Goal: Task Accomplishment & Management: Complete application form

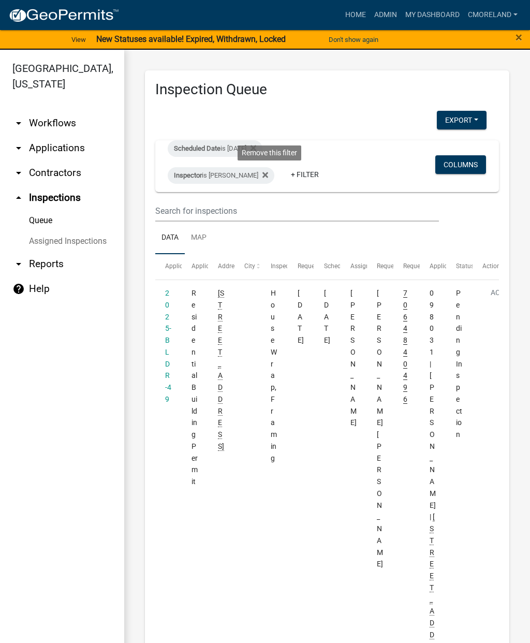
click at [266, 168] on fa-icon at bounding box center [263, 175] width 10 height 17
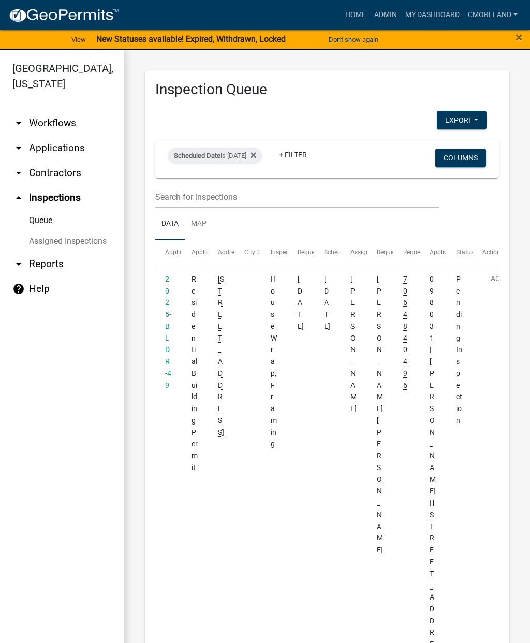
click at [271, 142] on div "Scheduled Date is [DATE] + Filter Columns" at bounding box center [327, 159] width 334 height 38
select select "2: 50"
click at [256, 158] on fa-icon at bounding box center [251, 156] width 10 height 17
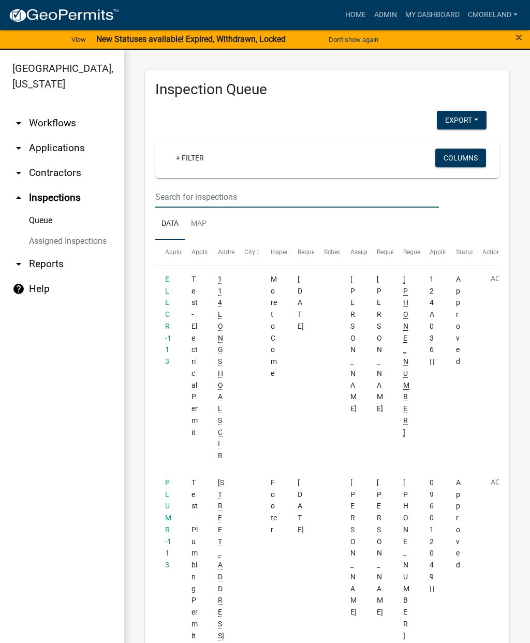
click at [186, 196] on input "text" at bounding box center [297, 196] width 284 height 21
click at [183, 191] on input "text" at bounding box center [297, 196] width 284 height 21
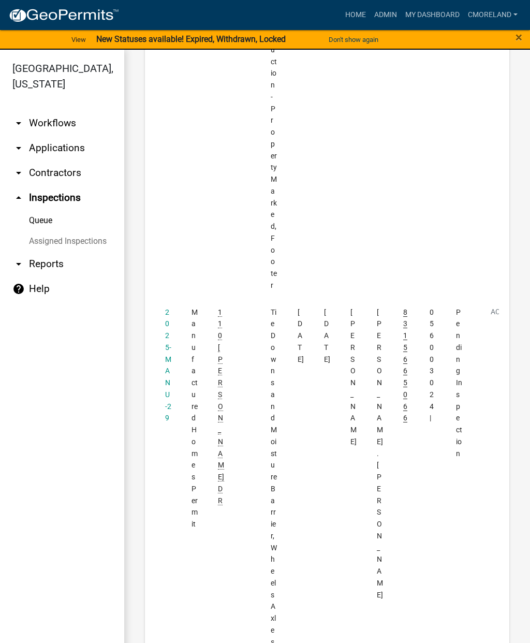
scroll to position [1579, 0]
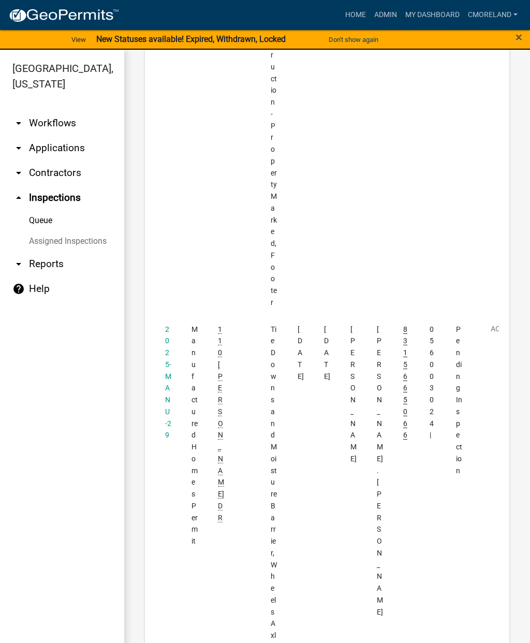
type input "110 [PERSON_NAME] dr"
click at [166, 325] on link "2025-MANU-29" at bounding box center [168, 382] width 6 height 114
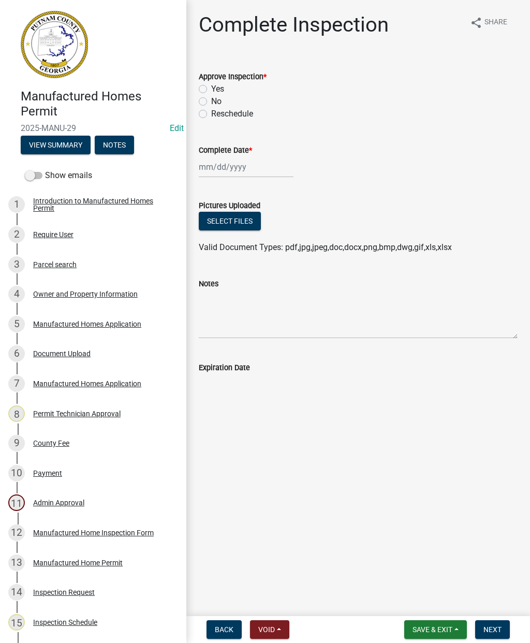
click at [211, 92] on label "Yes" at bounding box center [217, 89] width 13 height 12
click at [211, 90] on input "Yes" at bounding box center [214, 86] width 7 height 7
radio input "true"
click at [217, 166] on div at bounding box center [246, 166] width 95 height 21
select select "8"
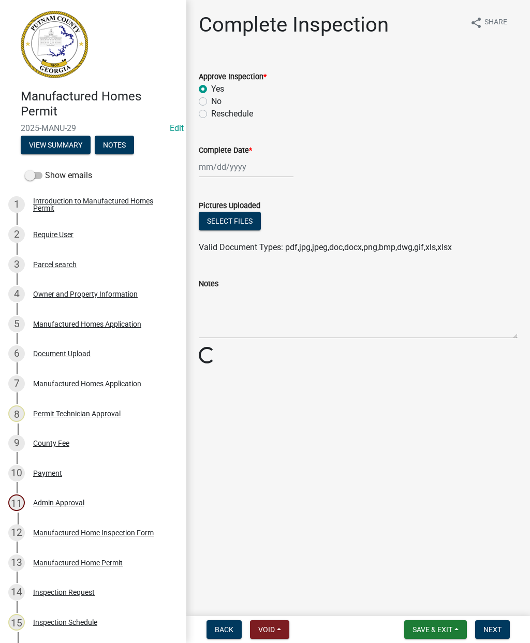
select select "2025"
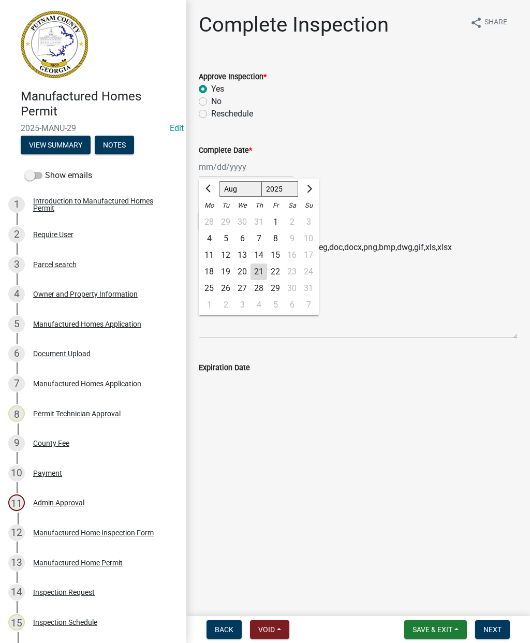
click at [261, 270] on div "21" at bounding box center [259, 272] width 17 height 17
type input "[DATE]"
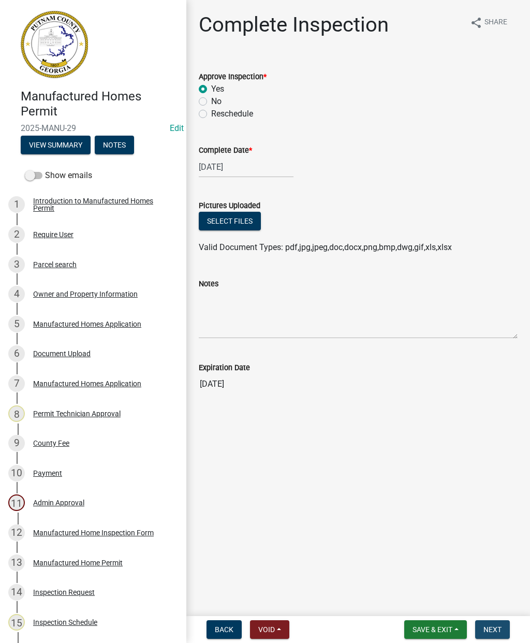
click at [500, 632] on span "Next" at bounding box center [493, 629] width 18 height 8
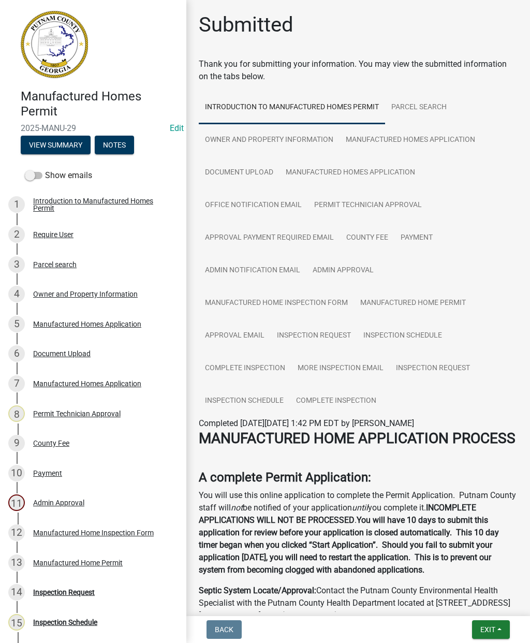
click at [495, 628] on span "Exit" at bounding box center [487, 629] width 15 height 8
click at [465, 602] on button "Save & Exit" at bounding box center [469, 602] width 83 height 25
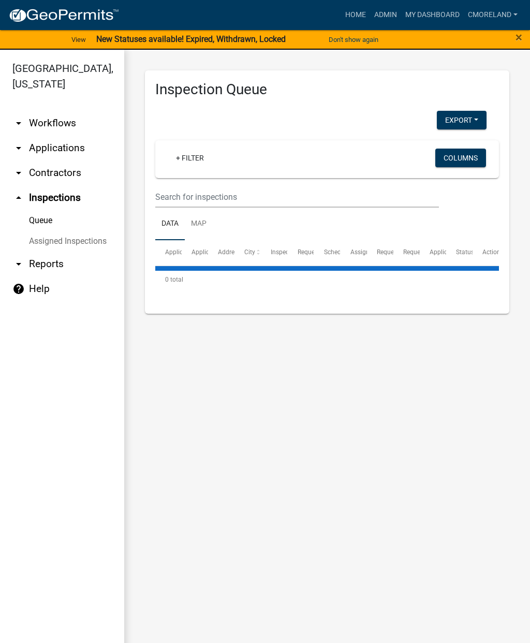
select select "2: 50"
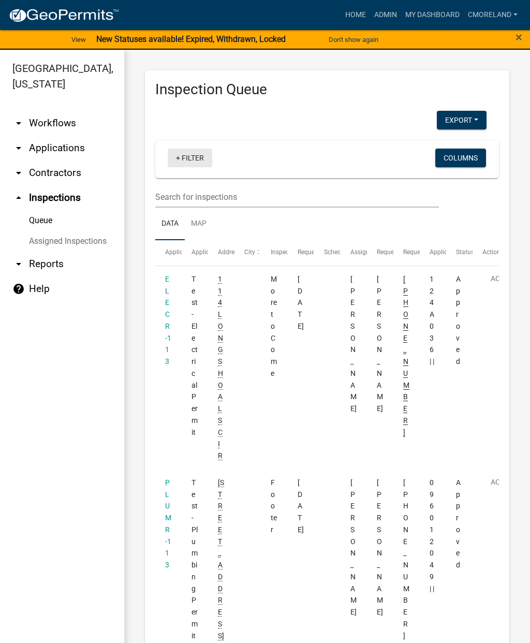
click at [195, 164] on link "+ Filter" at bounding box center [190, 158] width 45 height 19
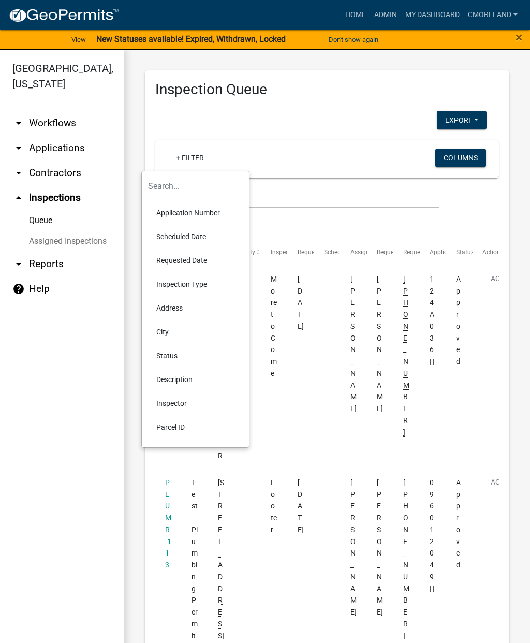
click at [176, 243] on li "Scheduled Date" at bounding box center [195, 237] width 95 height 24
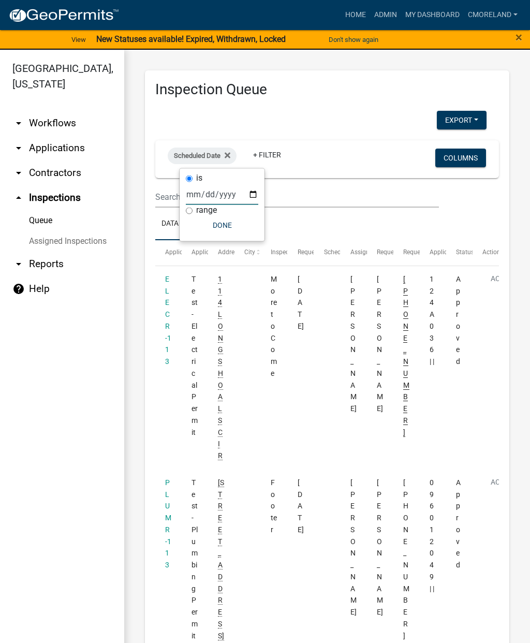
click at [206, 193] on input "date" at bounding box center [222, 194] width 72 height 21
type input "[DATE]"
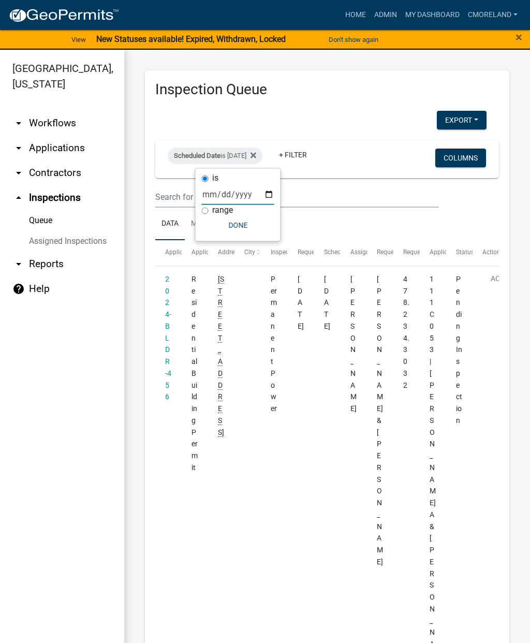
click at [225, 226] on button "Done" at bounding box center [238, 225] width 72 height 19
click at [314, 154] on link "+ Filter" at bounding box center [293, 154] width 45 height 19
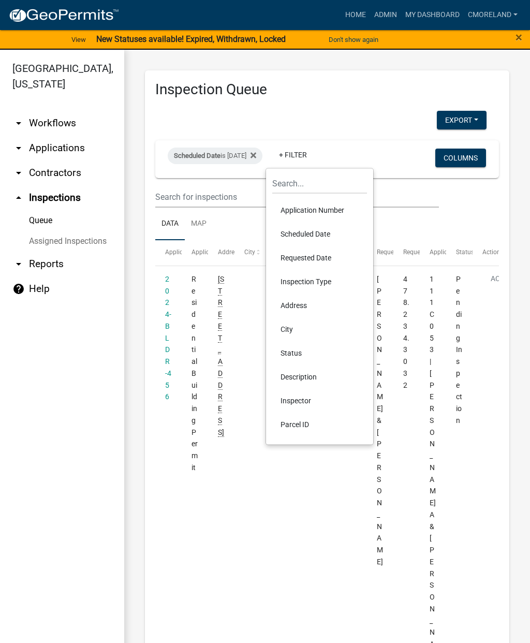
click at [301, 401] on li "Inspector" at bounding box center [319, 401] width 95 height 24
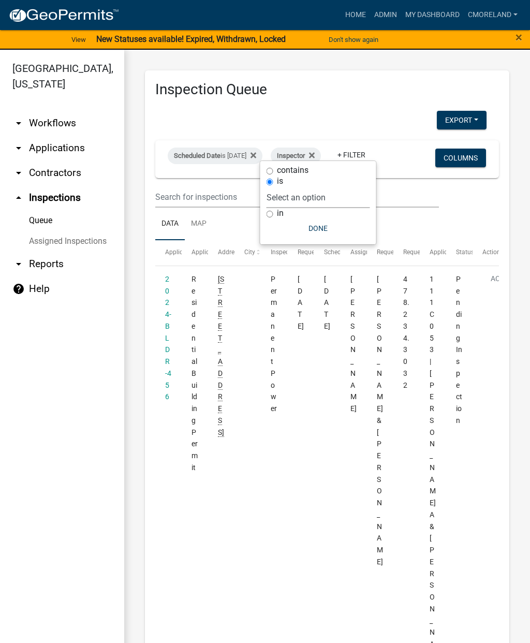
click at [332, 175] on div "contains" at bounding box center [319, 170] width 104 height 11
click at [355, 193] on select "Select an option None [PERSON_NAME] [PERSON_NAME] [PERSON_NAME] [PERSON_NAME] […" at bounding box center [319, 197] width 104 height 21
select select "a0ea4169-8540-4a2c-b9f4-cf4c1ffdeb95"
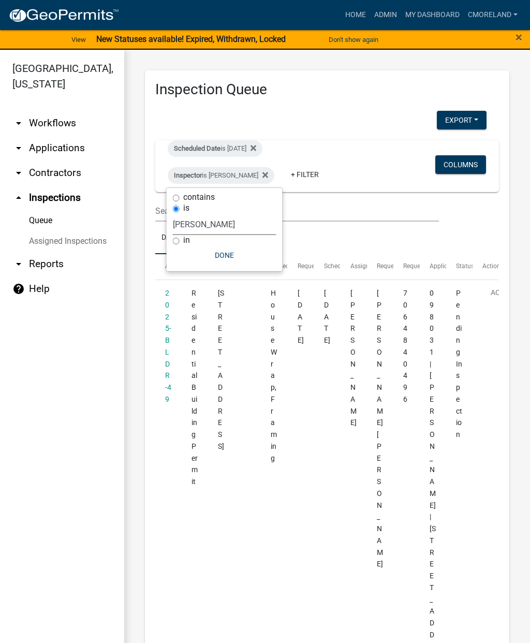
click at [228, 264] on button "Done" at bounding box center [225, 255] width 104 height 19
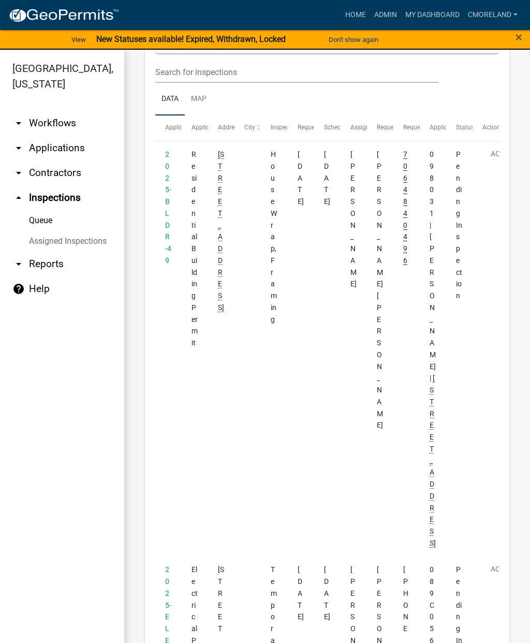
scroll to position [141, 0]
click at [174, 208] on datatable-body-cell "2025-BLDR-49" at bounding box center [168, 346] width 26 height 415
click at [170, 185] on link "2025-BLDR-49" at bounding box center [168, 205] width 6 height 114
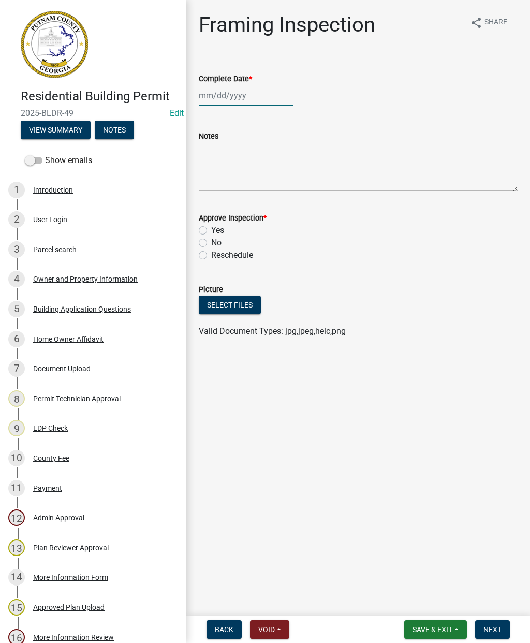
click at [230, 95] on div at bounding box center [246, 95] width 95 height 21
select select "8"
select select "2025"
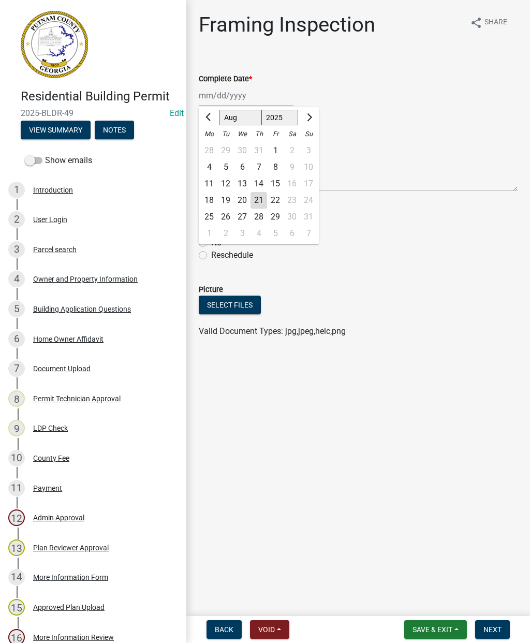
click at [256, 197] on div "21" at bounding box center [259, 200] width 17 height 17
type input "[DATE]"
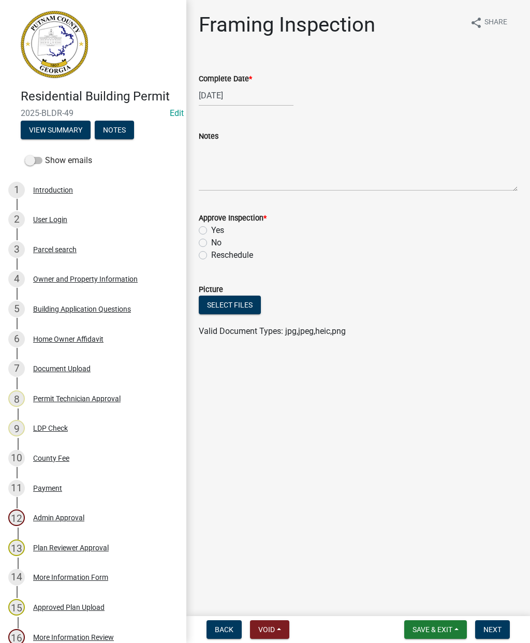
click at [211, 232] on label "Yes" at bounding box center [217, 230] width 13 height 12
click at [211, 231] on input "Yes" at bounding box center [214, 227] width 7 height 7
radio input "true"
click at [502, 630] on button "Next" at bounding box center [492, 629] width 35 height 19
click at [229, 89] on div at bounding box center [246, 95] width 95 height 21
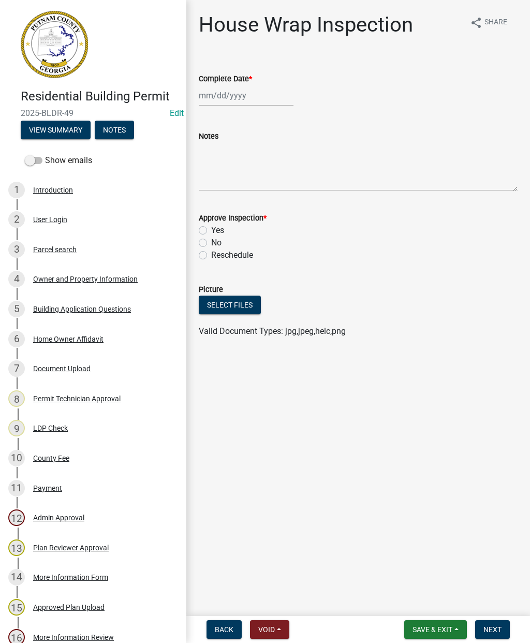
select select "8"
select select "2025"
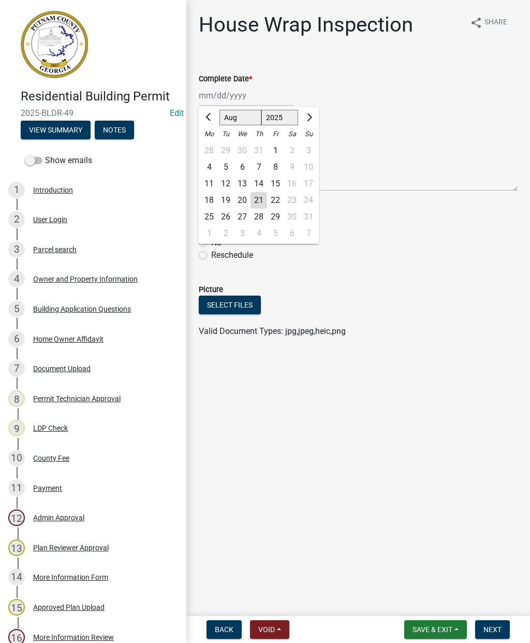
click at [257, 202] on div "21" at bounding box center [259, 200] width 17 height 17
type input "[DATE]"
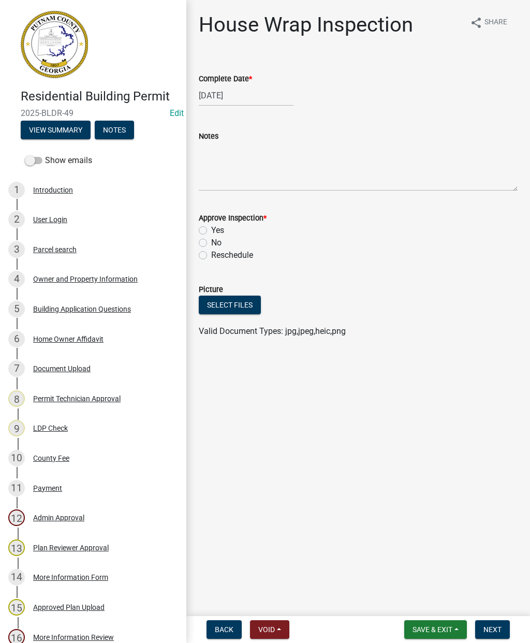
click at [211, 227] on label "Yes" at bounding box center [217, 230] width 13 height 12
click at [211, 227] on input "Yes" at bounding box center [214, 227] width 7 height 7
radio input "true"
click at [494, 636] on button "Next" at bounding box center [492, 629] width 35 height 19
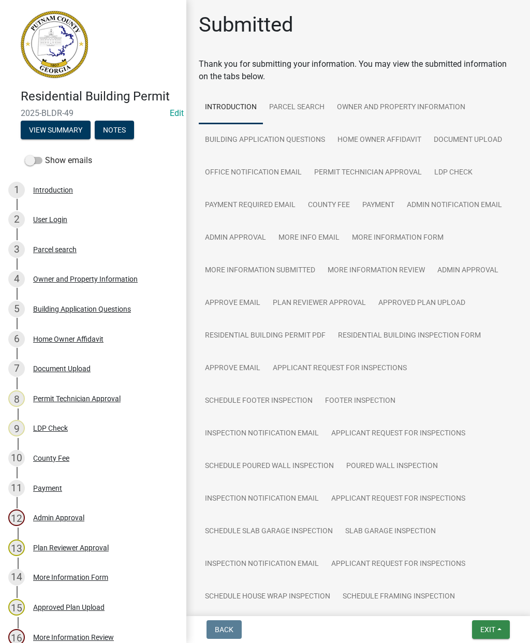
click at [492, 628] on span "Exit" at bounding box center [487, 629] width 15 height 8
click at [455, 592] on button "Save & Exit" at bounding box center [469, 602] width 83 height 25
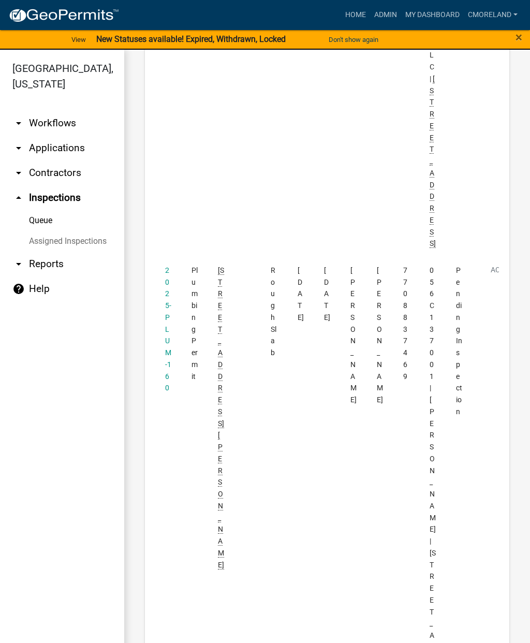
scroll to position [2087, 0]
click at [166, 265] on link "2025-PLUM-160" at bounding box center [168, 328] width 6 height 126
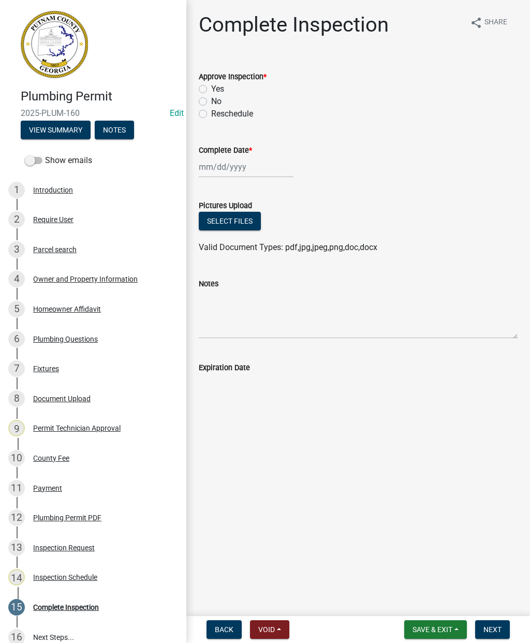
click at [211, 85] on label "Yes" at bounding box center [217, 89] width 13 height 12
click at [211, 85] on input "Yes" at bounding box center [214, 86] width 7 height 7
radio input "true"
click at [218, 169] on div at bounding box center [246, 166] width 95 height 21
select select "8"
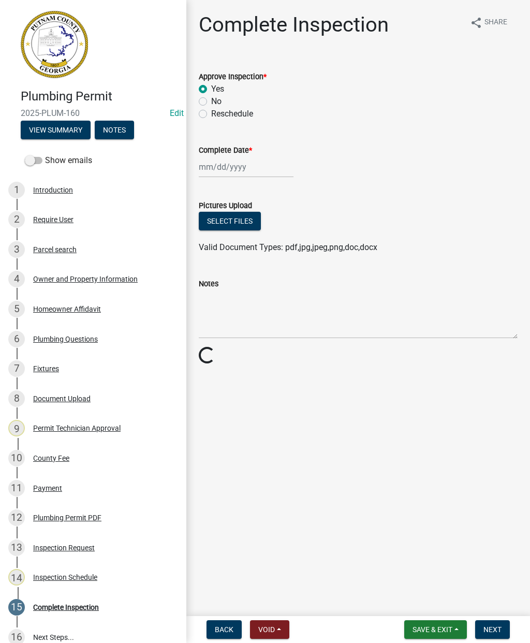
select select "2025"
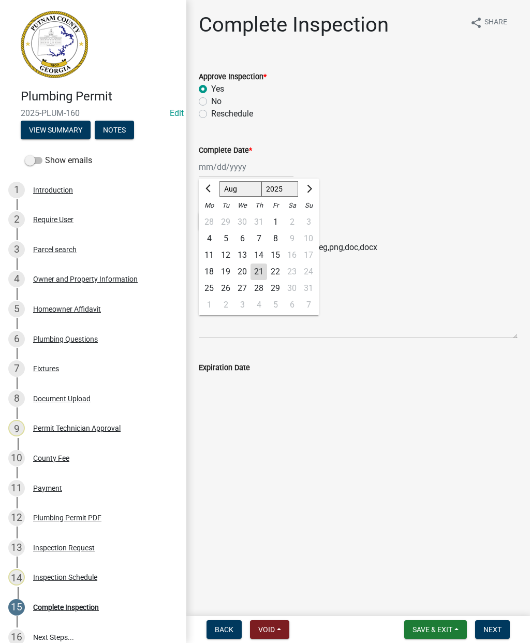
click at [260, 269] on div "21" at bounding box center [259, 272] width 17 height 17
type input "[DATE]"
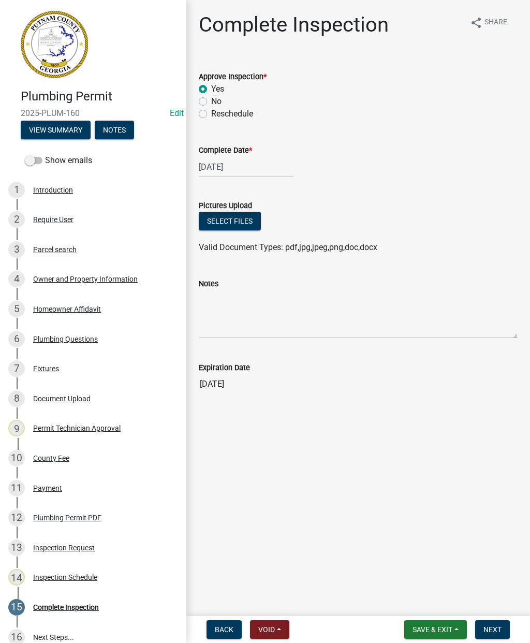
click at [487, 611] on main "Complete Inspection share Share Approve Inspection * Yes No Reschedule Complete…" at bounding box center [358, 306] width 344 height 612
click at [493, 626] on span "Next" at bounding box center [493, 629] width 18 height 8
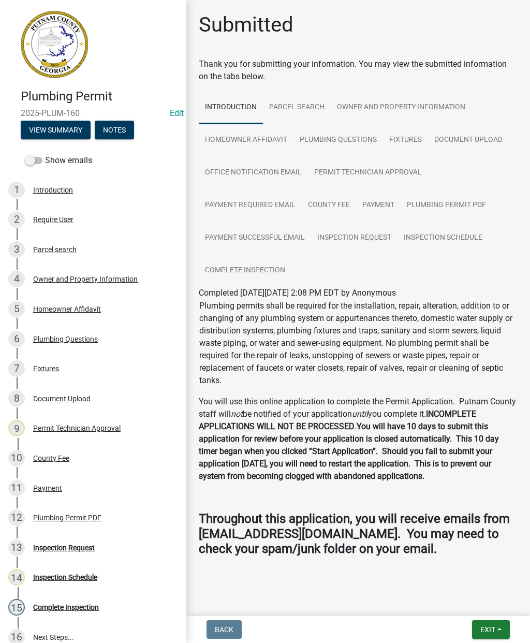
click at [494, 626] on span "Exit" at bounding box center [487, 629] width 15 height 8
click at [462, 599] on button "Save & Exit" at bounding box center [469, 602] width 83 height 25
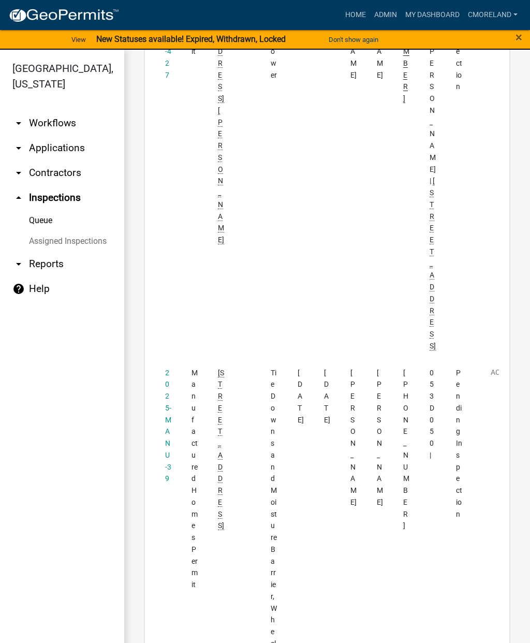
scroll to position [781, 0]
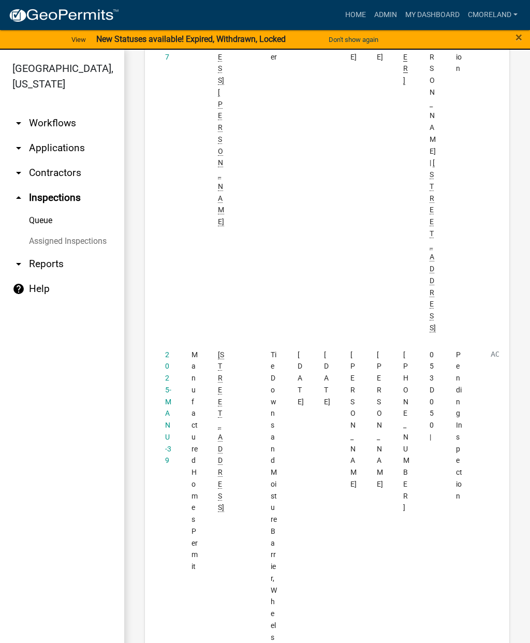
click at [170, 351] on link "2025-MANU-39" at bounding box center [168, 408] width 6 height 114
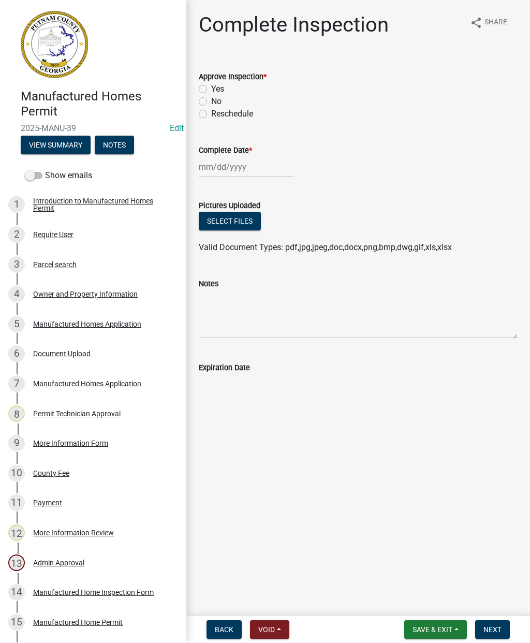
click at [211, 88] on label "Yes" at bounding box center [217, 89] width 13 height 12
click at [211, 88] on input "Yes" at bounding box center [214, 86] width 7 height 7
radio input "true"
click at [223, 166] on div at bounding box center [246, 166] width 95 height 21
select select "8"
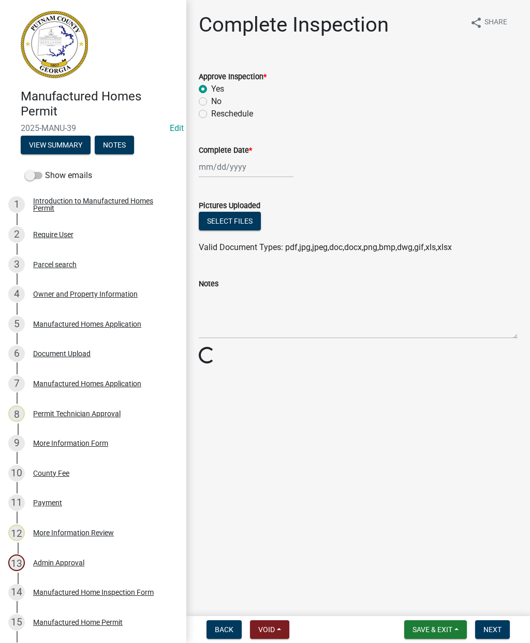
select select "2025"
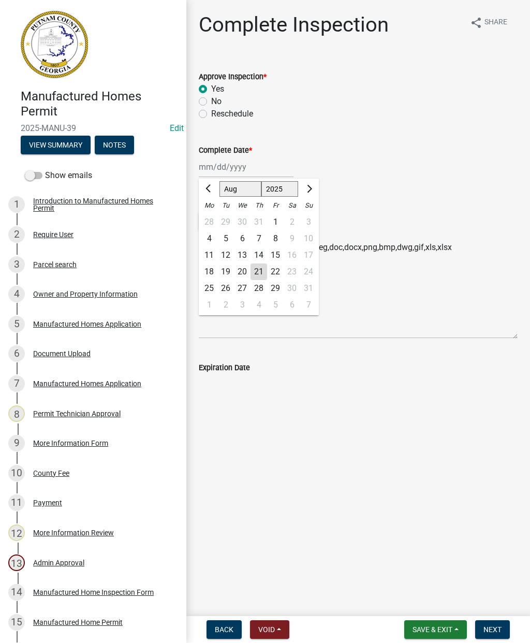
click at [255, 268] on div "21" at bounding box center [259, 272] width 17 height 17
type input "[DATE]"
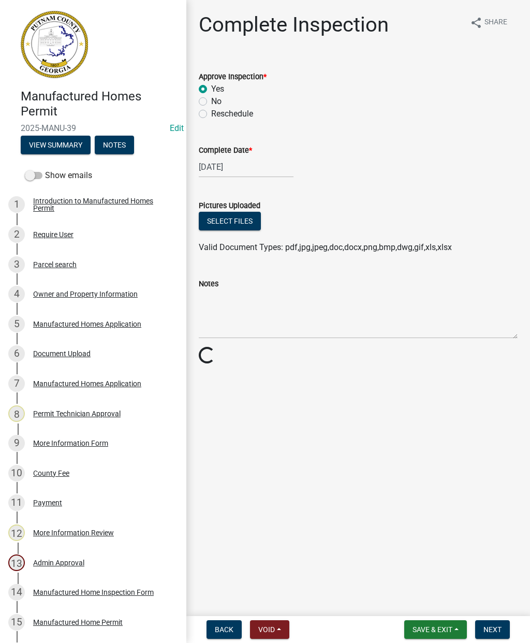
click at [496, 629] on span "Next" at bounding box center [493, 629] width 18 height 8
click at [497, 628] on span "Next" at bounding box center [493, 629] width 18 height 8
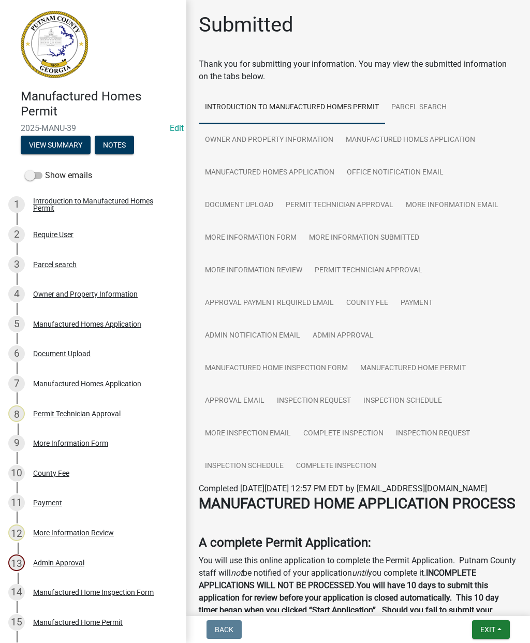
click at [489, 626] on span "Exit" at bounding box center [487, 629] width 15 height 8
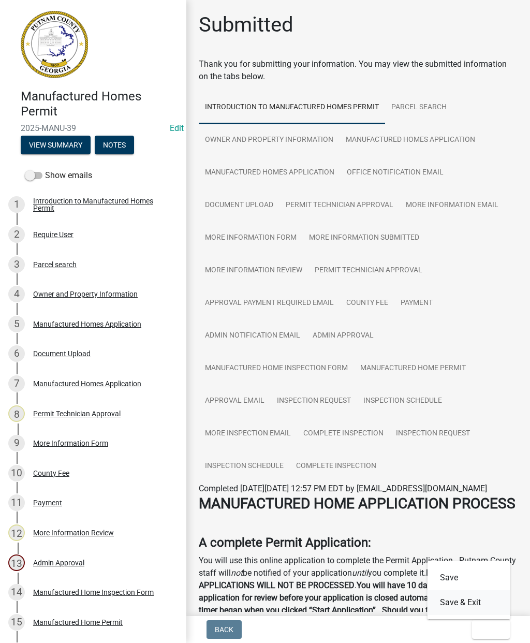
click at [470, 600] on button "Save & Exit" at bounding box center [469, 602] width 83 height 25
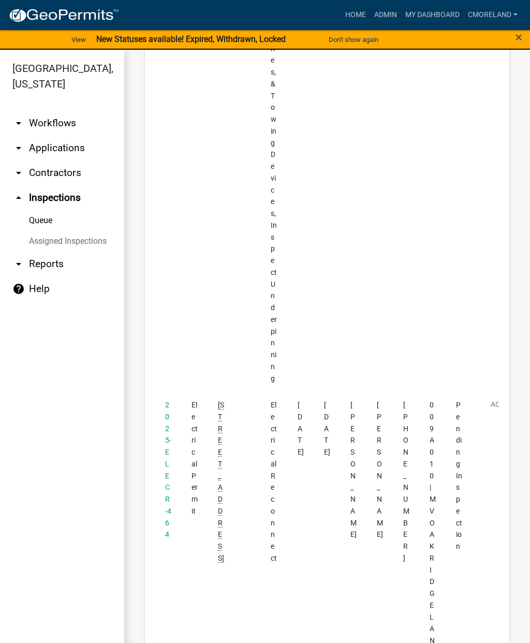
scroll to position [1522, 0]
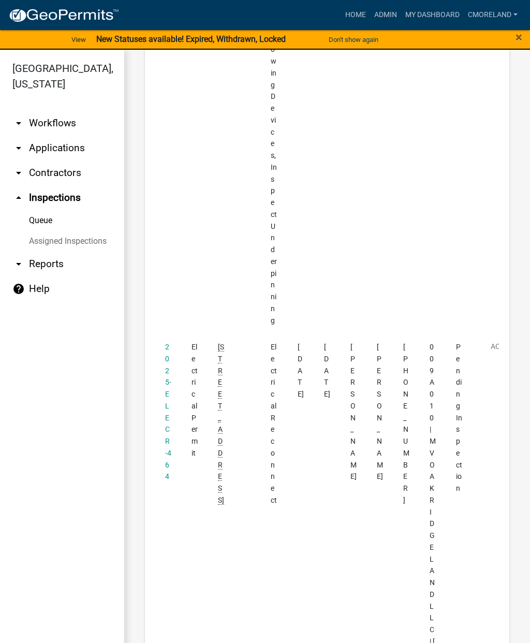
click at [169, 343] on link "2025-ELECR-464" at bounding box center [168, 412] width 6 height 138
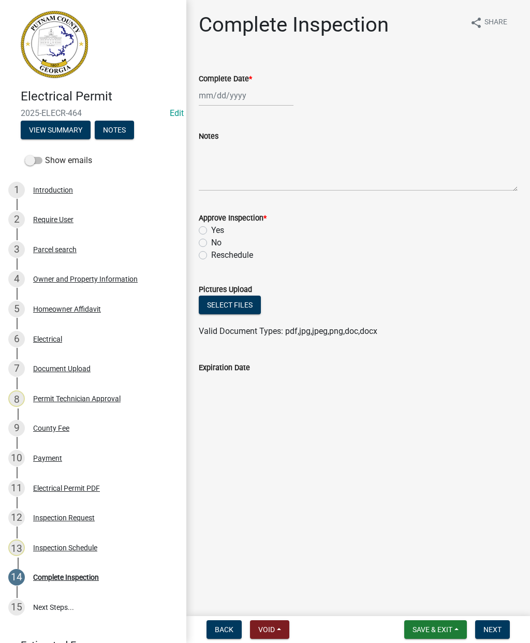
click at [214, 296] on button "Select files" at bounding box center [230, 305] width 62 height 19
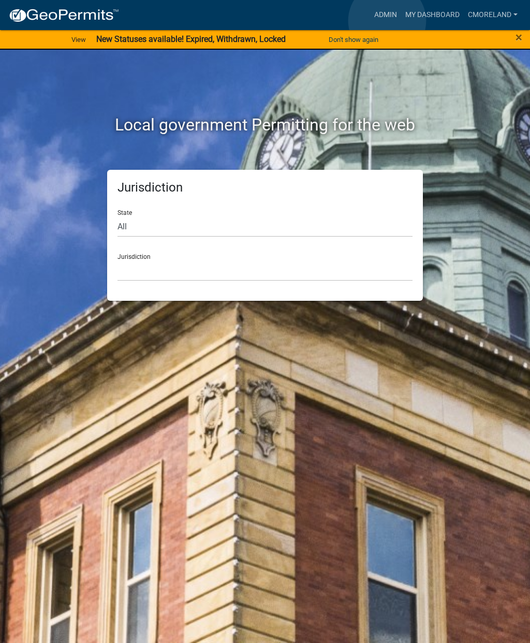
click at [387, 21] on link "Admin" at bounding box center [385, 15] width 31 height 20
